Goal: Information Seeking & Learning: Learn about a topic

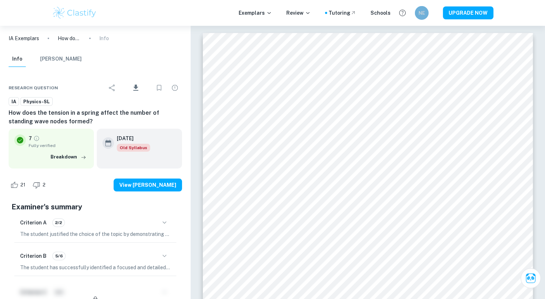
click at [421, 14] on h6 "NE" at bounding box center [422, 13] width 8 height 8
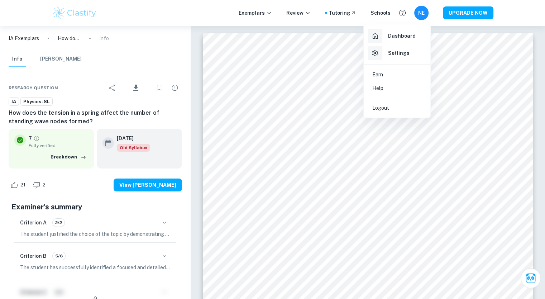
click at [446, 32] on div at bounding box center [272, 149] width 545 height 299
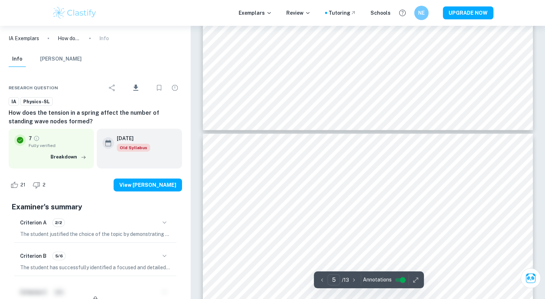
type input "6"
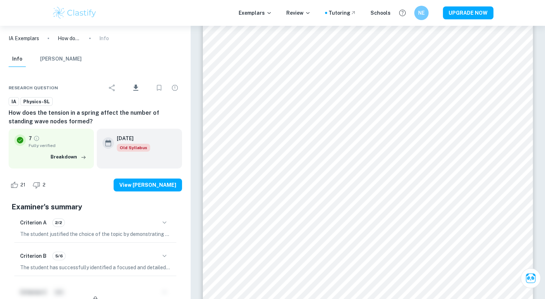
click at [36, 36] on p "IA Exemplars" at bounding box center [24, 38] width 30 height 8
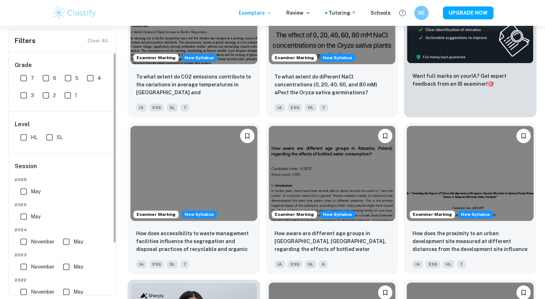
scroll to position [223, 0]
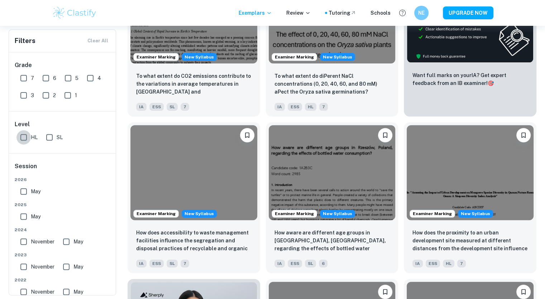
click at [23, 137] on input "HL" at bounding box center [23, 137] width 14 height 14
checkbox input "true"
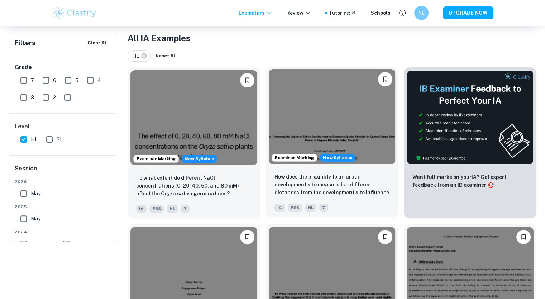
scroll to position [83, 0]
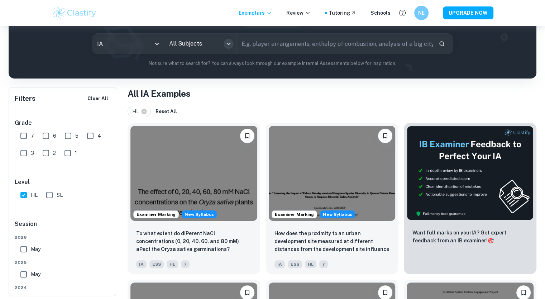
click at [227, 45] on icon "Open" at bounding box center [228, 43] width 9 height 9
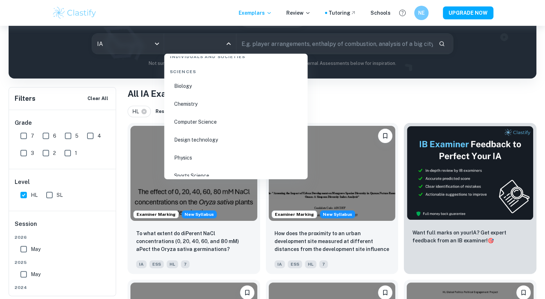
scroll to position [1133, 0]
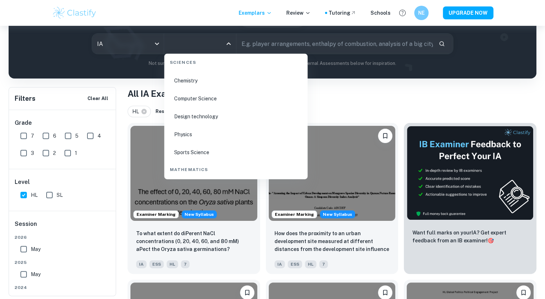
click at [196, 133] on li "Physics" at bounding box center [236, 135] width 138 height 16
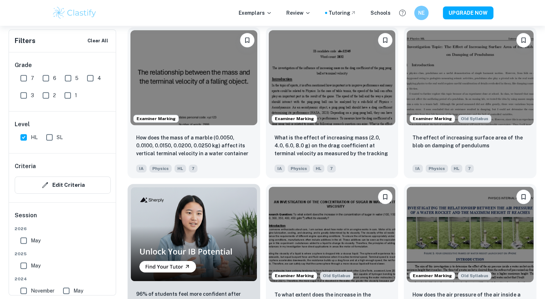
scroll to position [393, 0]
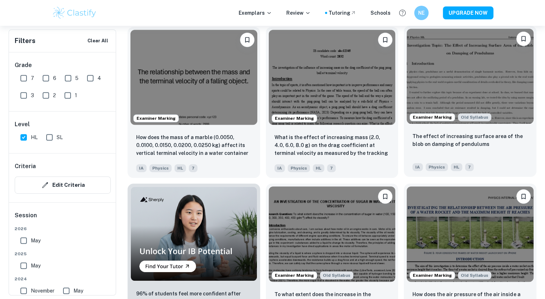
click at [469, 67] on img at bounding box center [470, 76] width 127 height 95
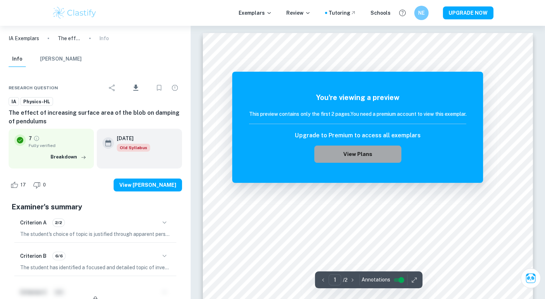
click at [395, 156] on button "View Plans" at bounding box center [357, 154] width 87 height 17
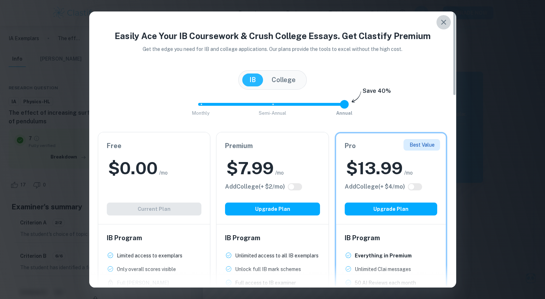
click at [442, 21] on icon "button" at bounding box center [443, 22] width 5 height 5
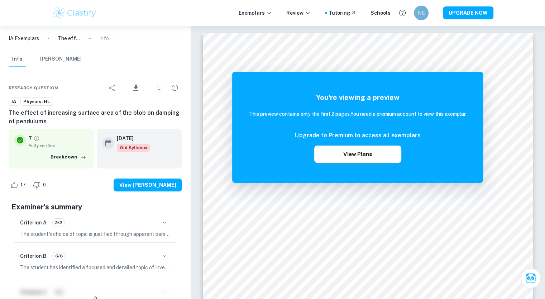
click at [419, 12] on h6 "NE" at bounding box center [421, 13] width 9 height 8
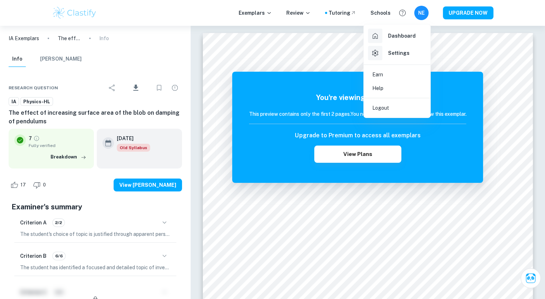
click at [391, 104] on li "Logout" at bounding box center [397, 108] width 61 height 14
